Goal: Task Accomplishment & Management: Manage account settings

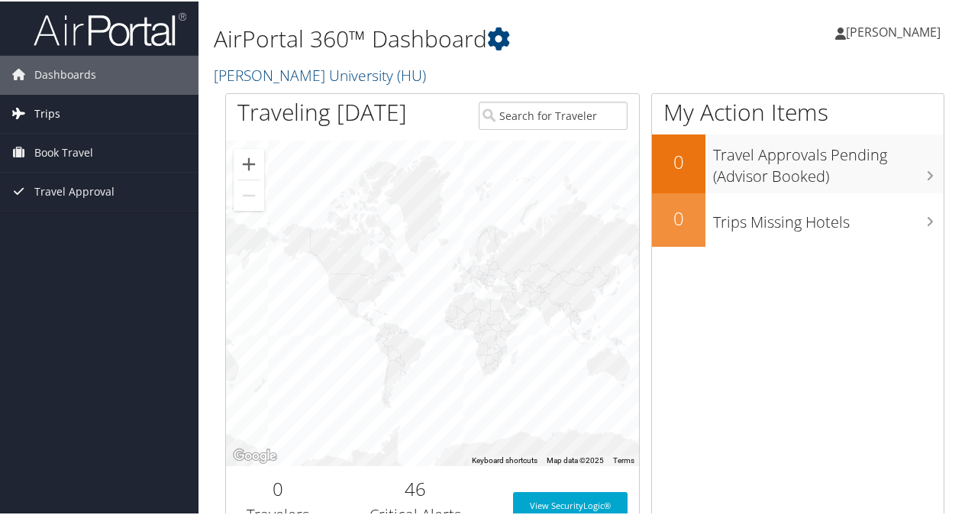
click at [52, 118] on span "Trips" at bounding box center [47, 112] width 26 height 38
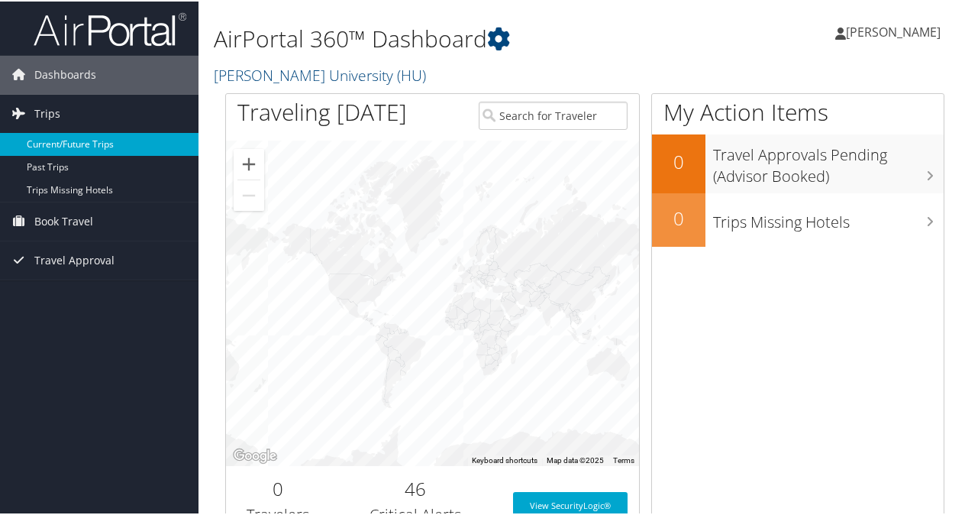
click at [57, 142] on link "Current/Future Trips" at bounding box center [99, 142] width 199 height 23
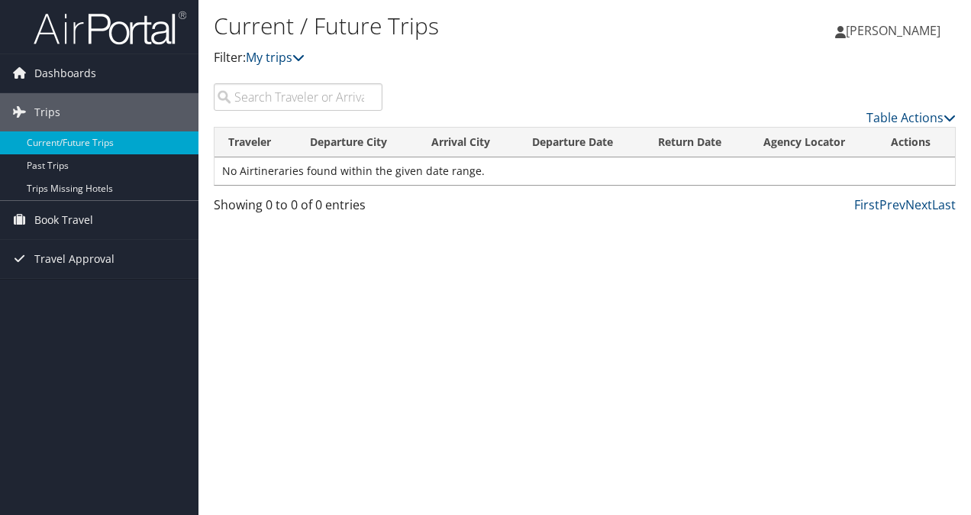
click at [246, 99] on input "search" at bounding box center [298, 96] width 169 height 27
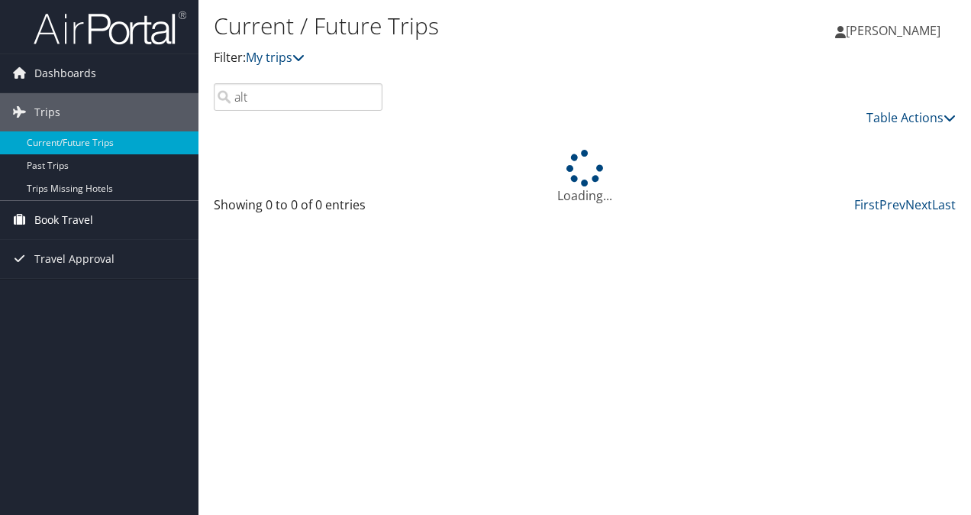
type input "alt"
click at [59, 218] on span "Book Travel" at bounding box center [63, 220] width 59 height 38
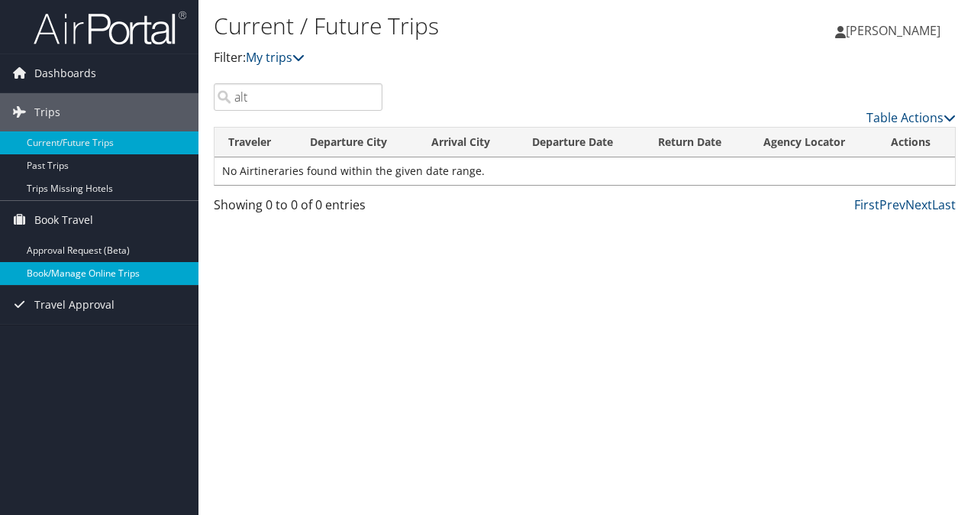
click at [63, 272] on link "Book/Manage Online Trips" at bounding box center [99, 273] width 199 height 23
click at [76, 275] on link "Book/Manage Online Trips" at bounding box center [99, 273] width 199 height 23
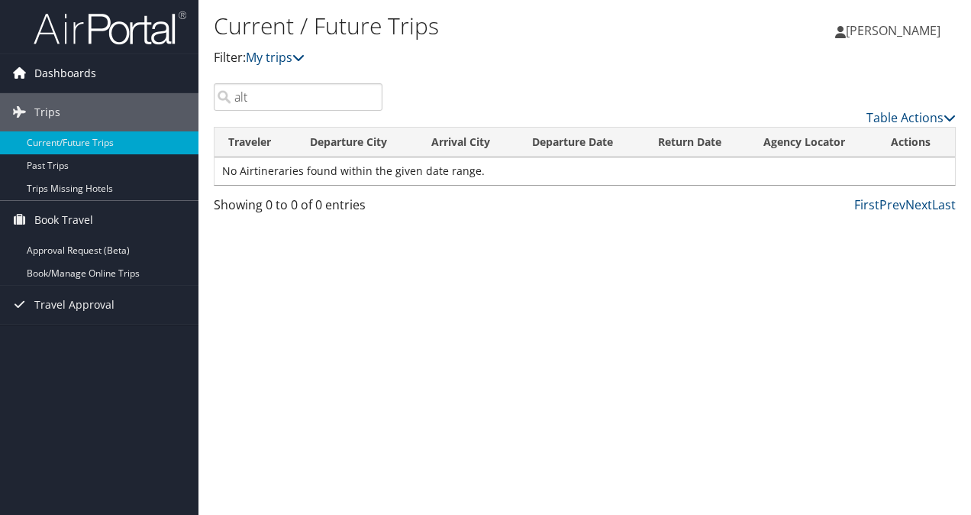
click at [60, 69] on span "Dashboards" at bounding box center [65, 73] width 62 height 38
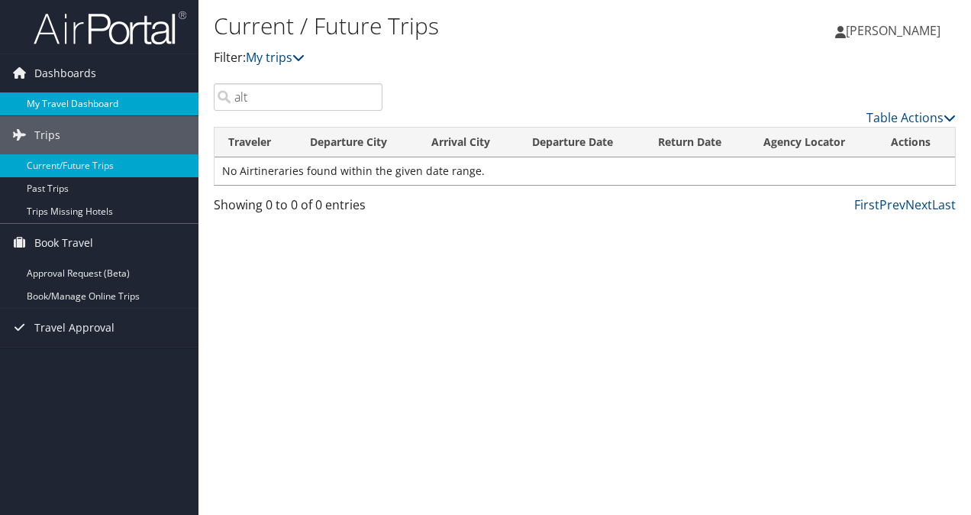
click at [64, 100] on link "My Travel Dashboard" at bounding box center [99, 103] width 199 height 23
